Goal: Check status: Check status

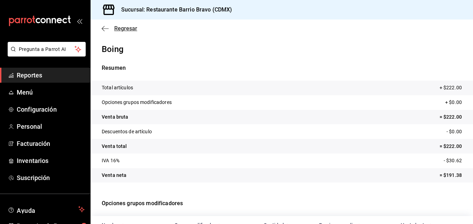
click at [118, 27] on span "Regresar" at bounding box center [125, 28] width 23 height 7
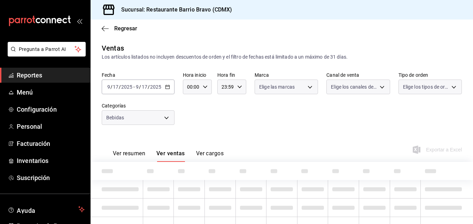
type input "7fa84fa0-b9ca-49ef-be16-7673f7613eff"
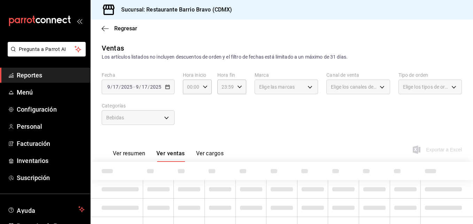
click at [134, 83] on div "[DATE] [DATE] - [DATE] [DATE]" at bounding box center [138, 86] width 73 height 15
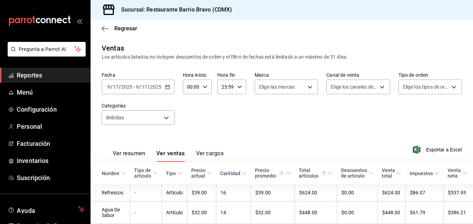
click at [133, 90] on div "[DATE] [DATE] - [DATE] [DATE]" at bounding box center [138, 86] width 73 height 15
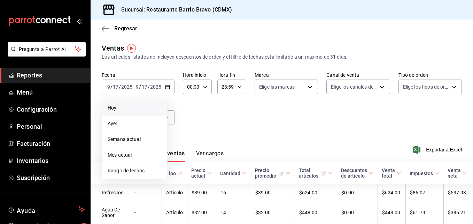
click at [131, 110] on span "Hoy" at bounding box center [135, 107] width 54 height 7
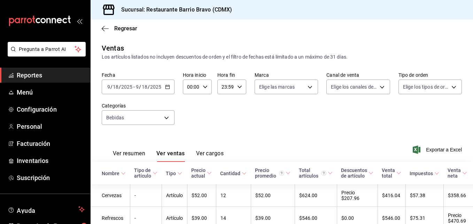
scroll to position [76, 0]
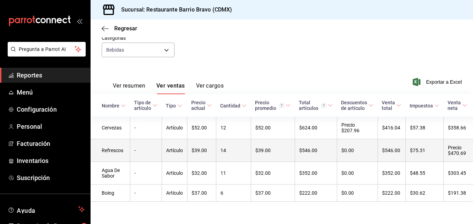
click at [137, 139] on td "-" at bounding box center [146, 150] width 32 height 23
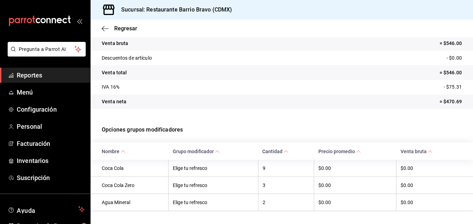
scroll to position [90, 0]
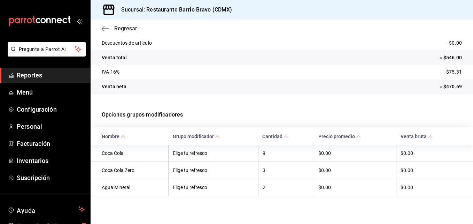
click at [111, 29] on span "Regresar" at bounding box center [120, 28] width 36 height 7
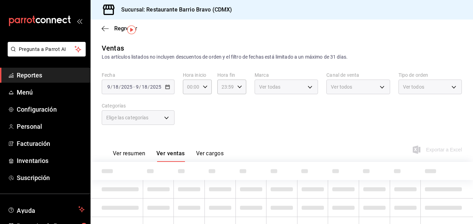
scroll to position [34, 0]
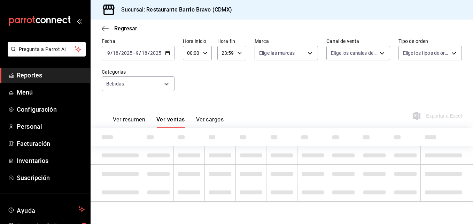
type input "7fa84fa0-b9ca-49ef-be16-7673f7613eff"
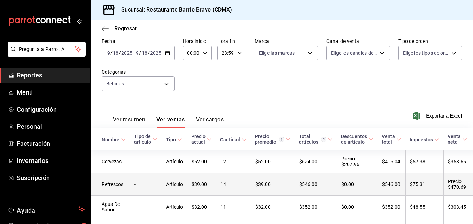
scroll to position [76, 0]
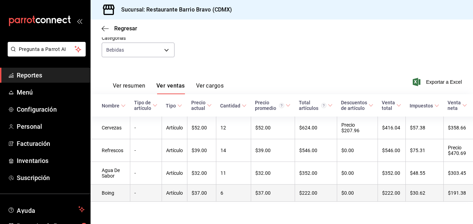
click at [162, 184] on td "Artículo" at bounding box center [174, 192] width 25 height 17
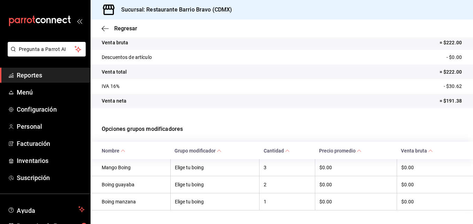
scroll to position [90, 0]
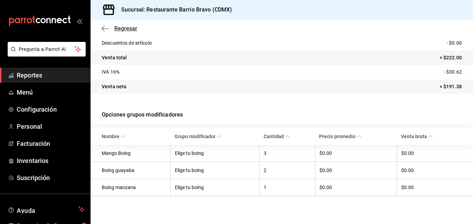
click at [120, 30] on span "Regresar" at bounding box center [125, 28] width 23 height 7
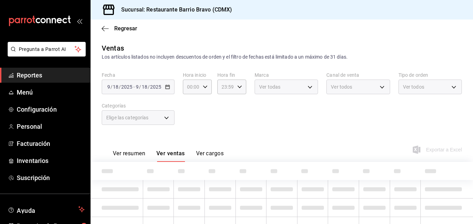
scroll to position [34, 0]
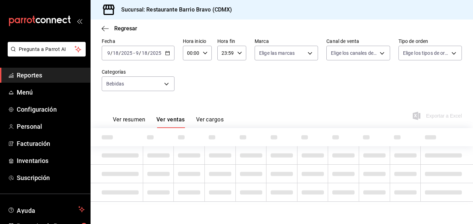
type input "7fa84fa0-b9ca-49ef-be16-7673f7613eff"
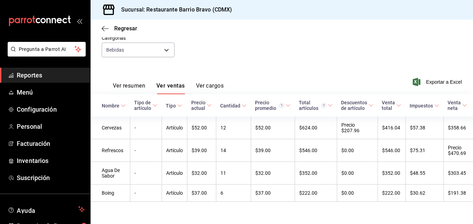
scroll to position [76, 0]
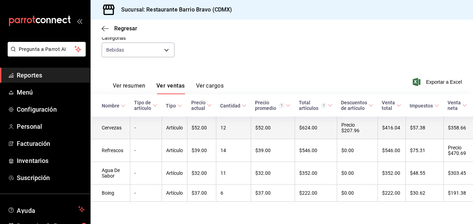
click at [141, 116] on td "-" at bounding box center [146, 127] width 32 height 23
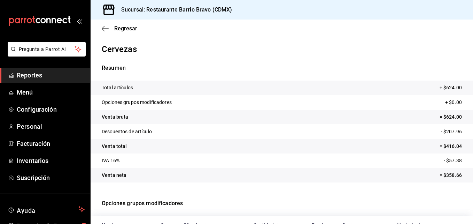
scroll to position [55, 0]
